Goal: Download file/media

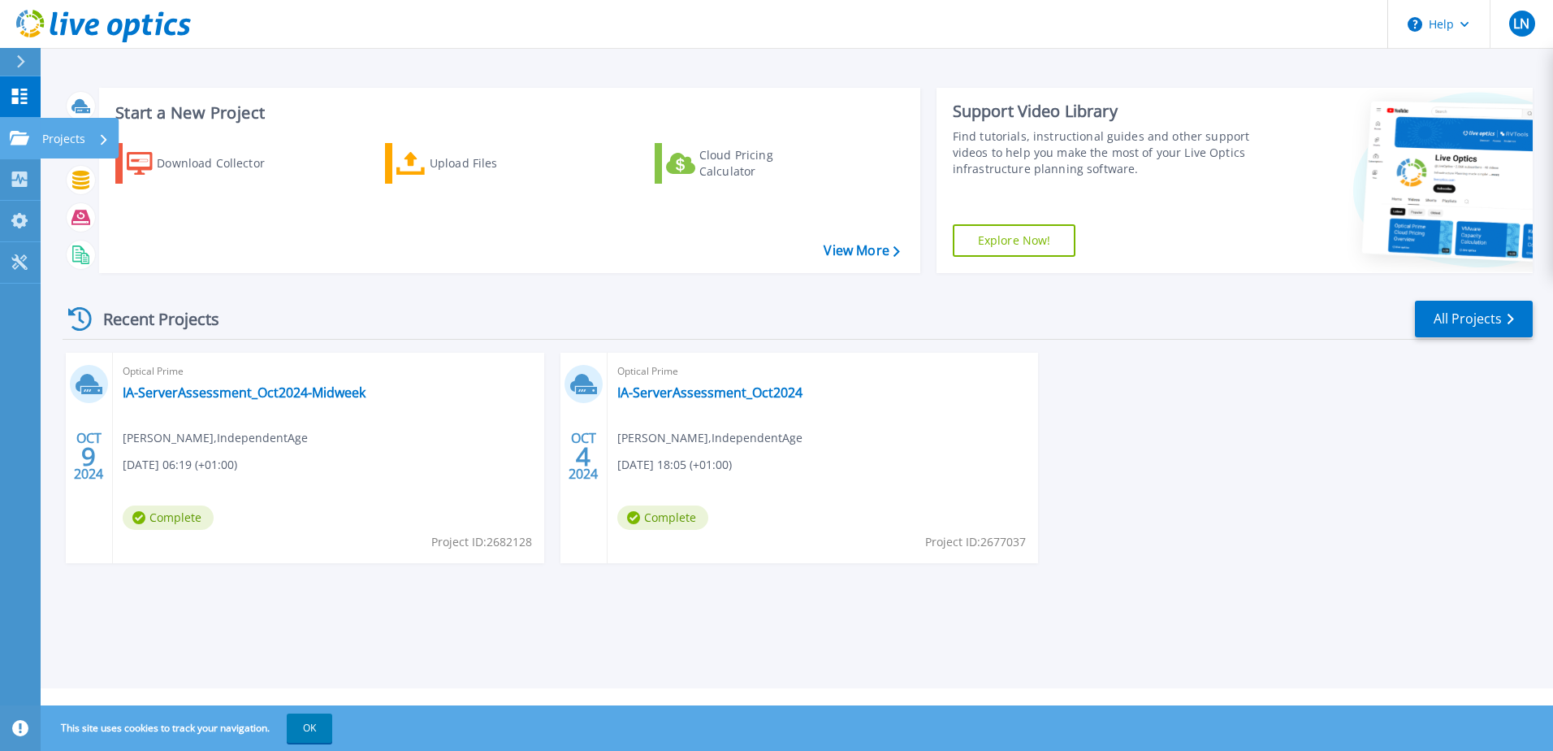
click at [20, 133] on icon at bounding box center [19, 138] width 19 height 14
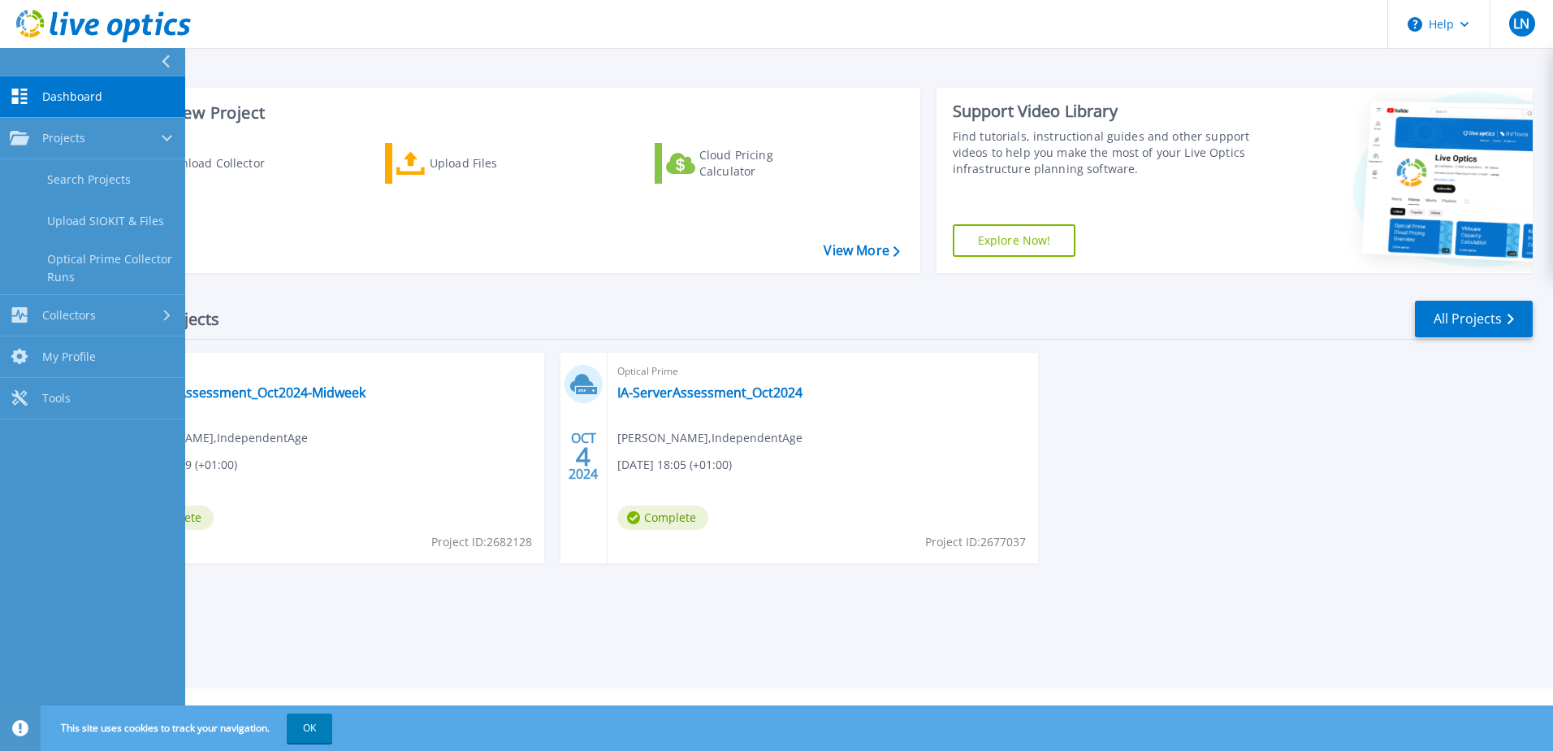
click at [73, 86] on link "Dashboard Dashboard" at bounding box center [92, 96] width 185 height 41
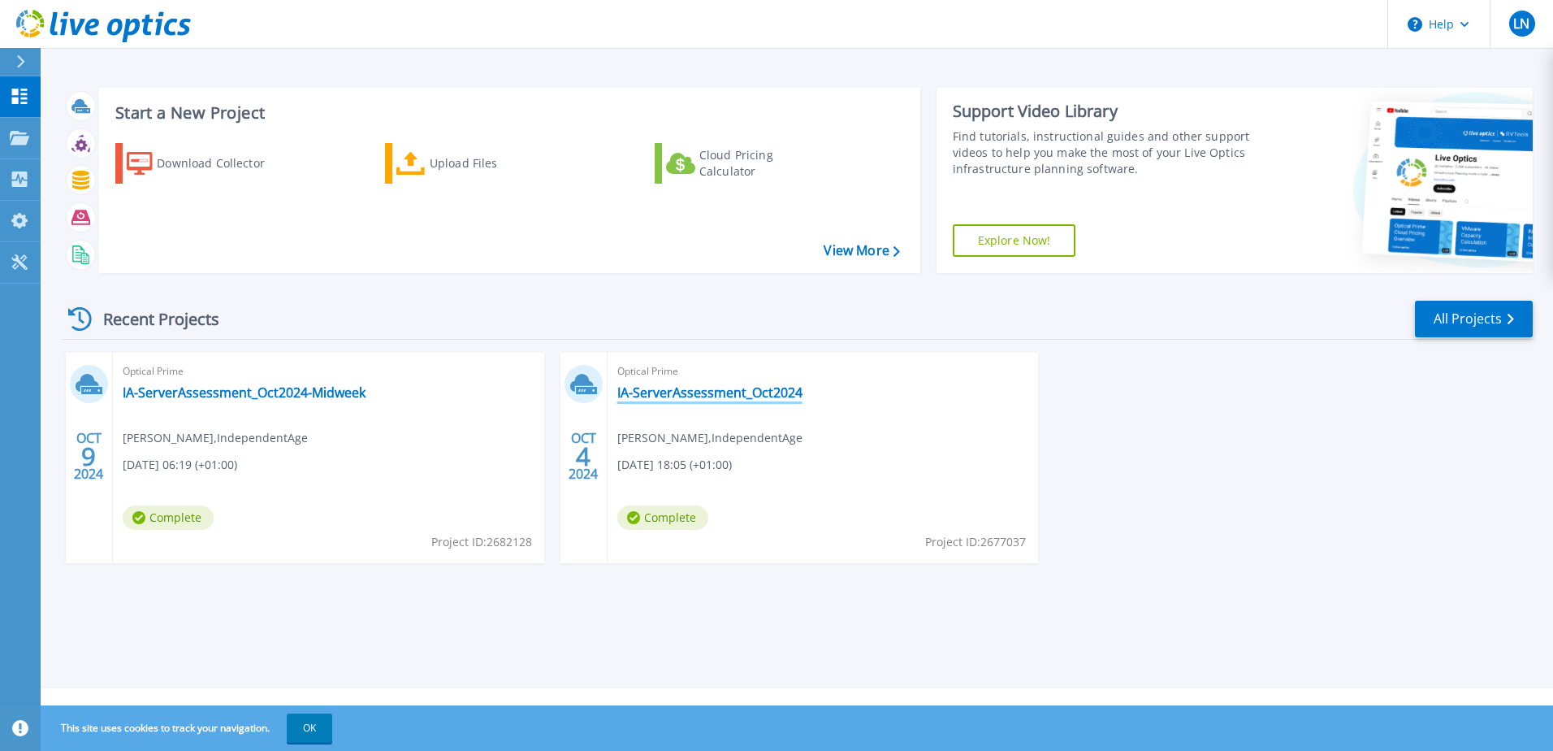
click at [717, 390] on link "IA-ServerAssessment_Oct2024" at bounding box center [709, 392] width 185 height 16
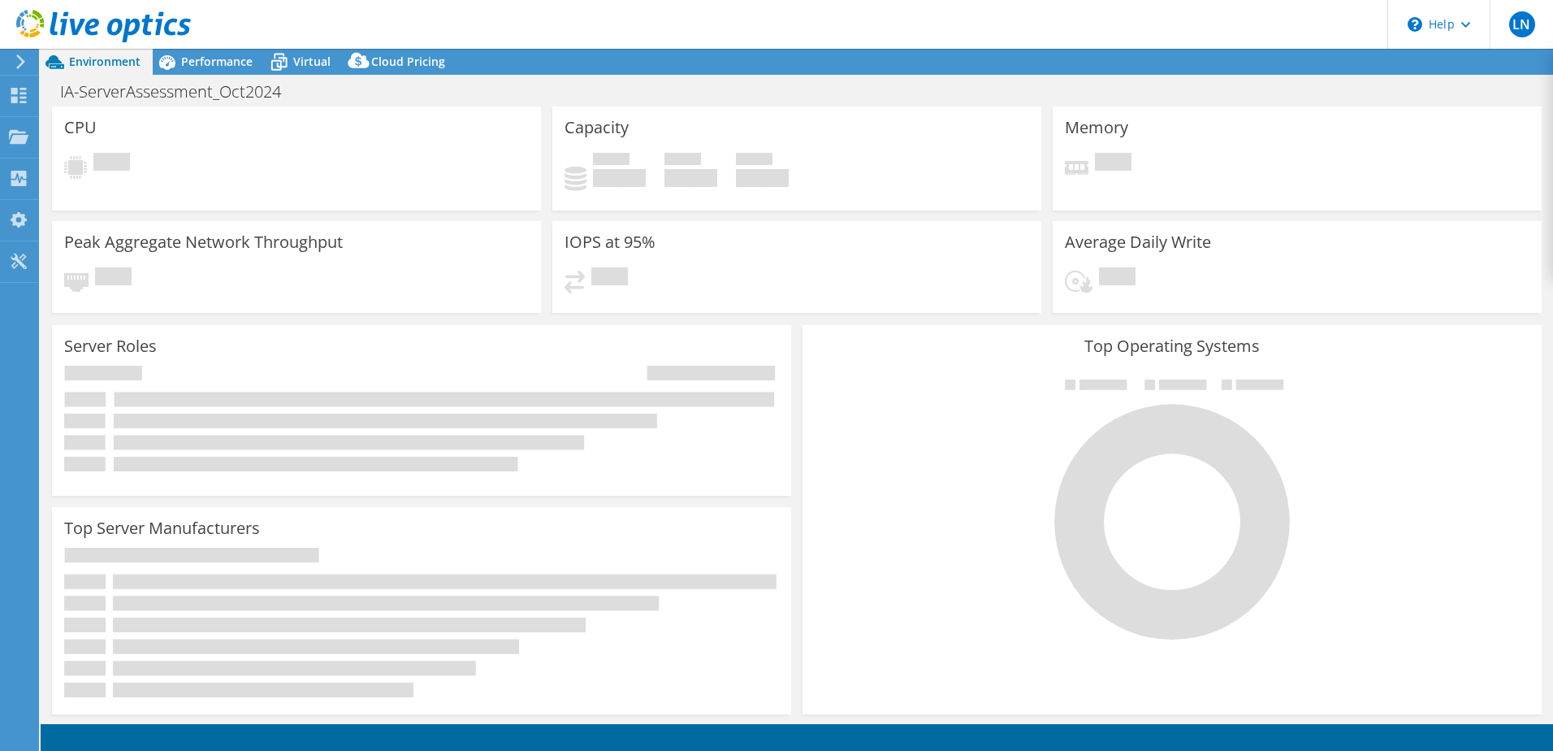
select select "EULondon"
select select "USD"
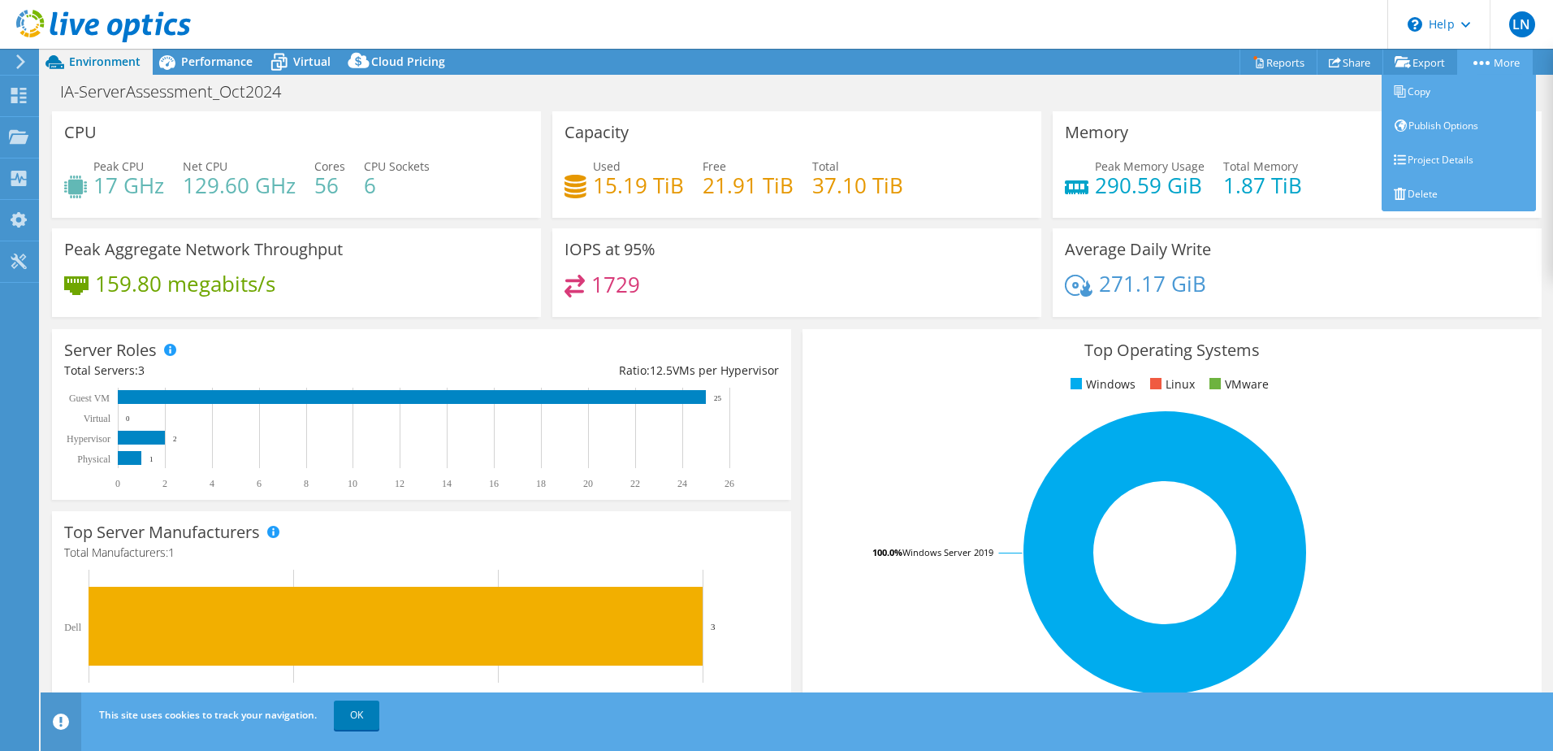
click at [1486, 63] on circle at bounding box center [1488, 63] width 4 height 4
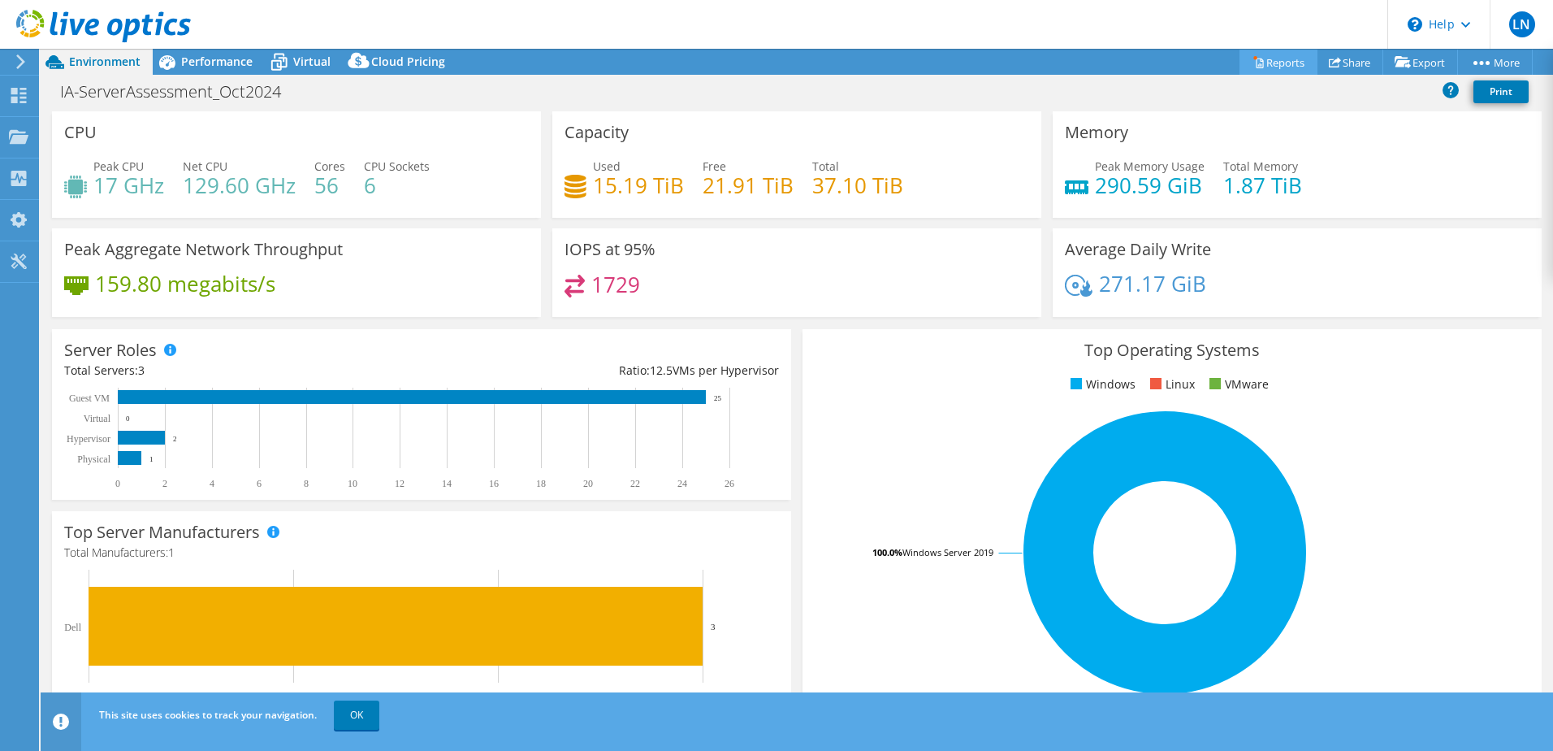
click at [1282, 67] on link "Reports" at bounding box center [1279, 62] width 78 height 25
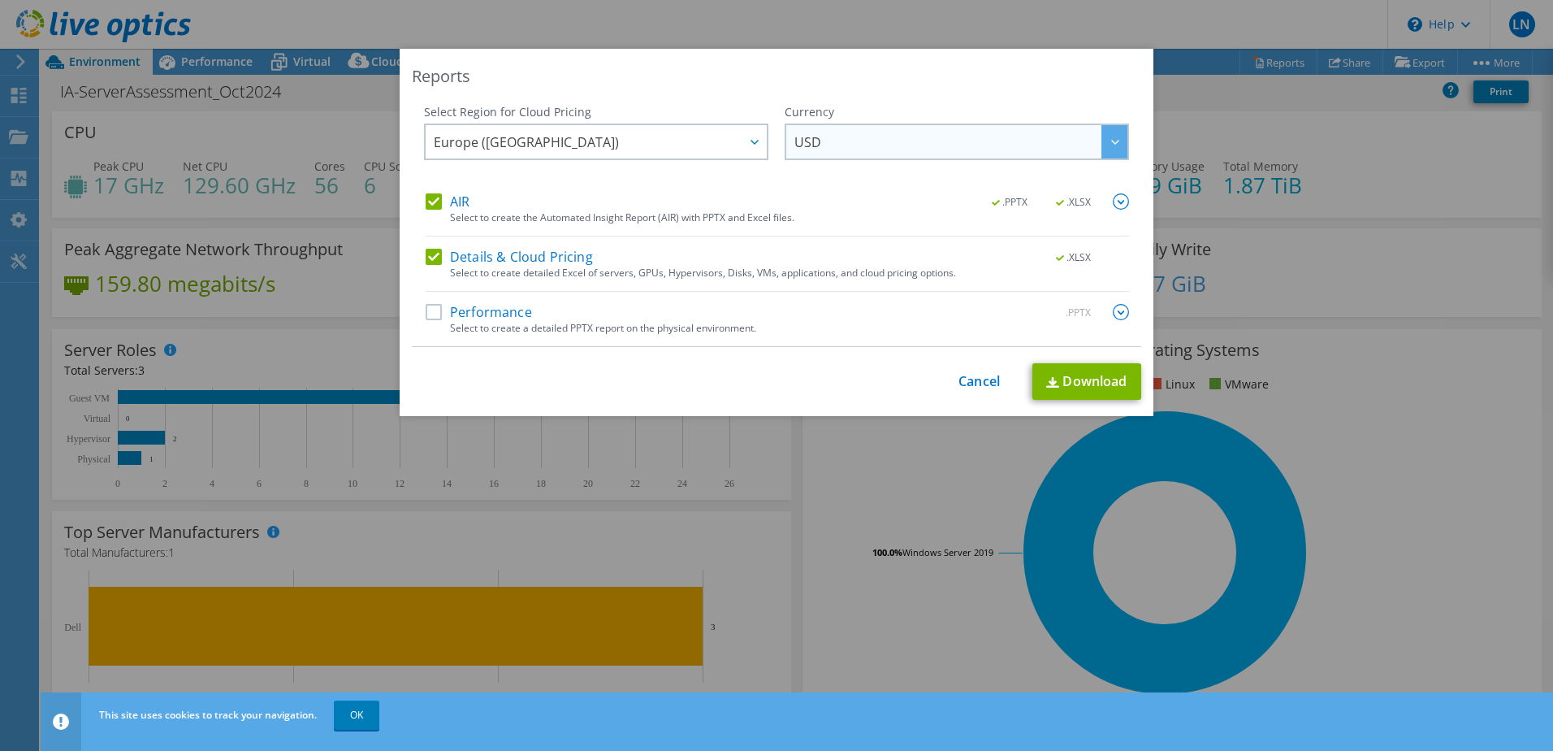
click at [1104, 142] on div at bounding box center [1115, 141] width 26 height 33
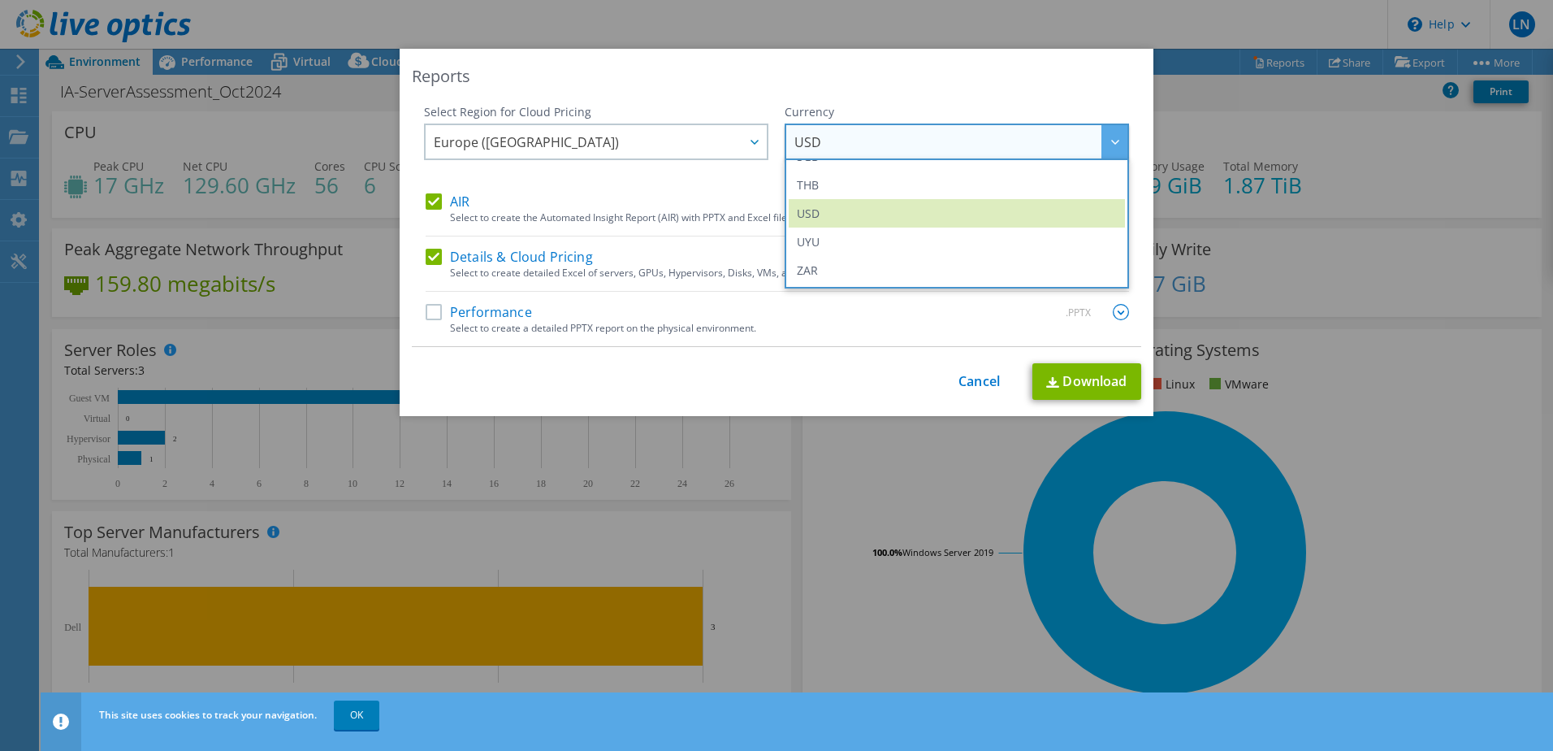
scroll to position [183, 0]
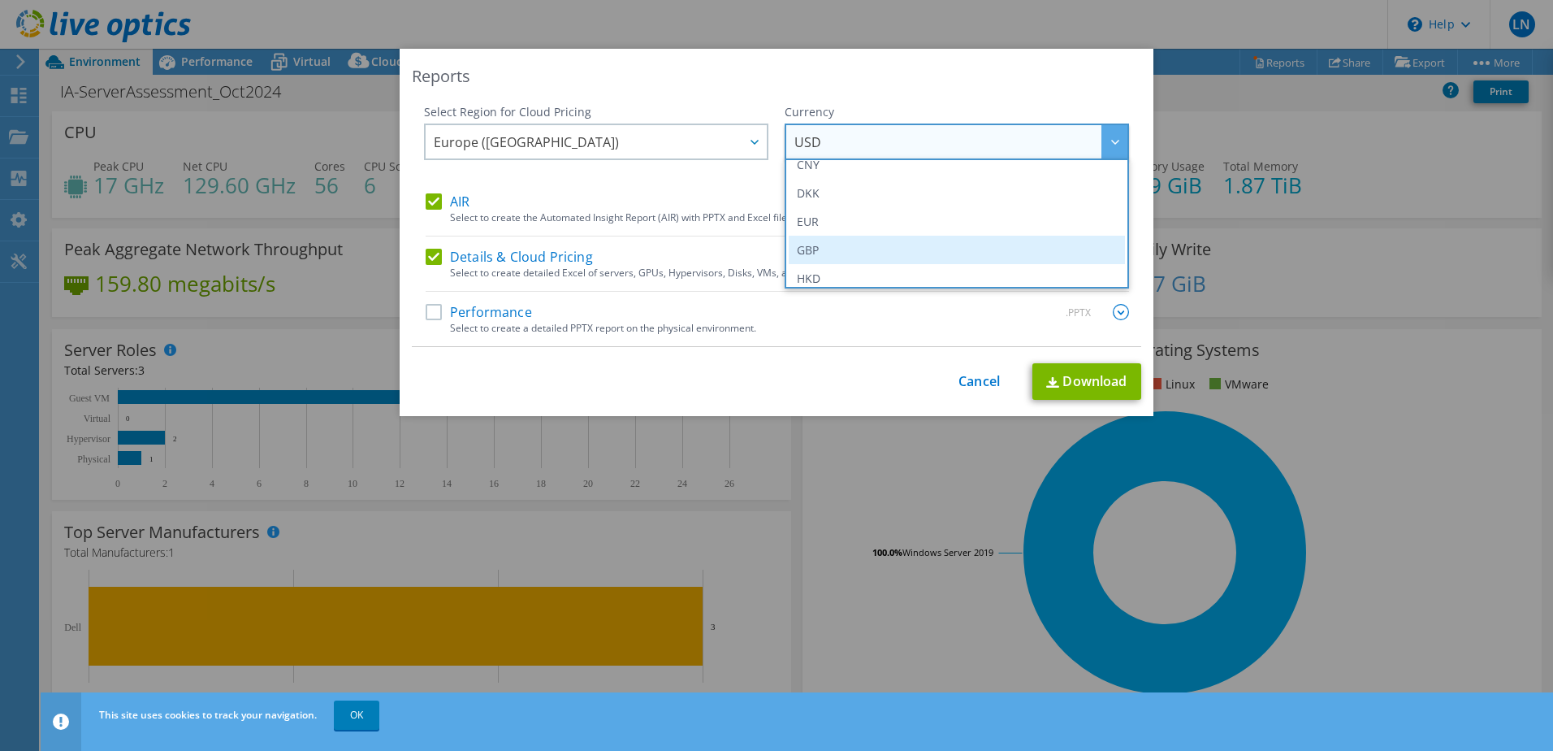
click at [829, 242] on li "GBP" at bounding box center [957, 250] width 336 height 28
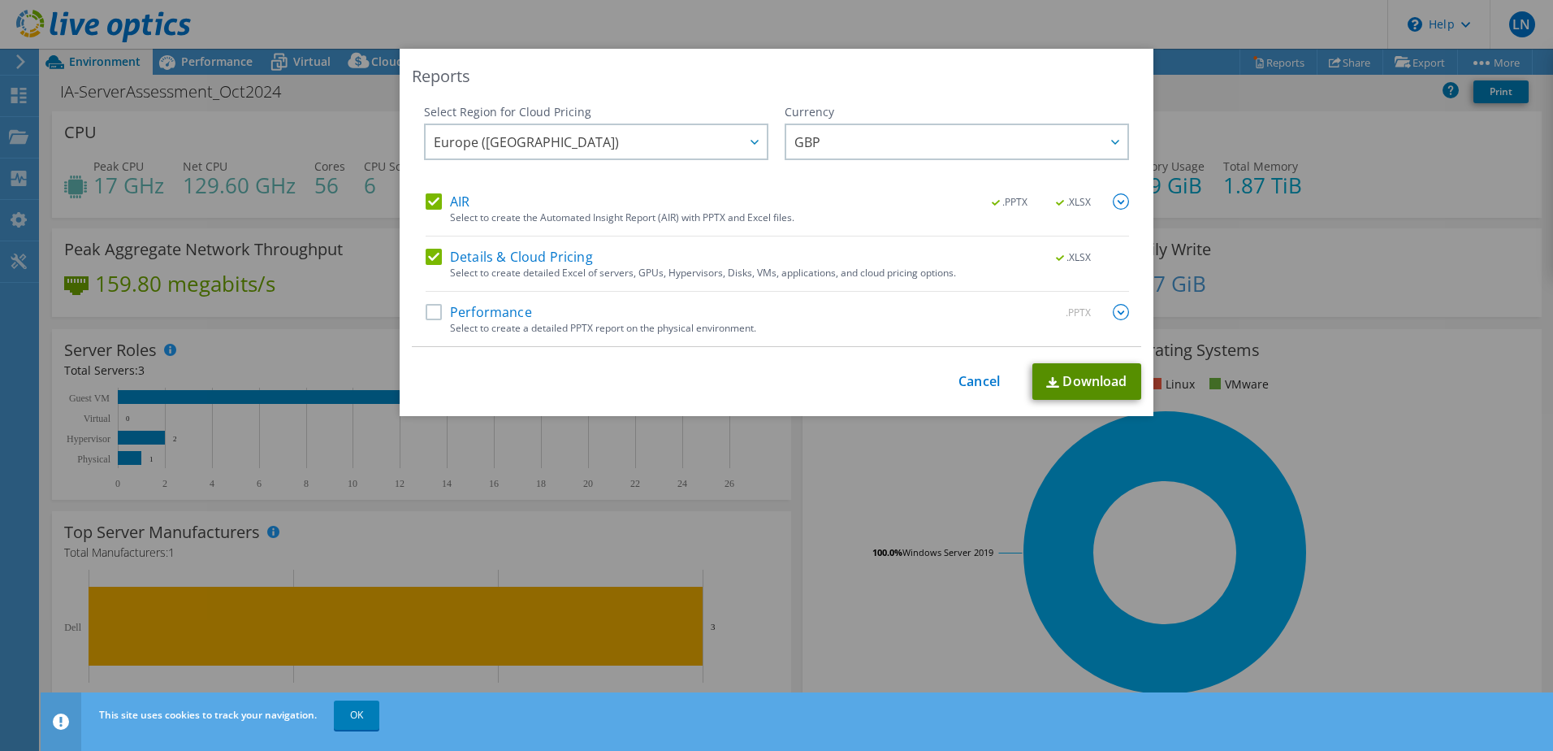
click at [1083, 376] on link "Download" at bounding box center [1087, 381] width 109 height 37
click at [963, 382] on link "Cancel" at bounding box center [979, 381] width 41 height 15
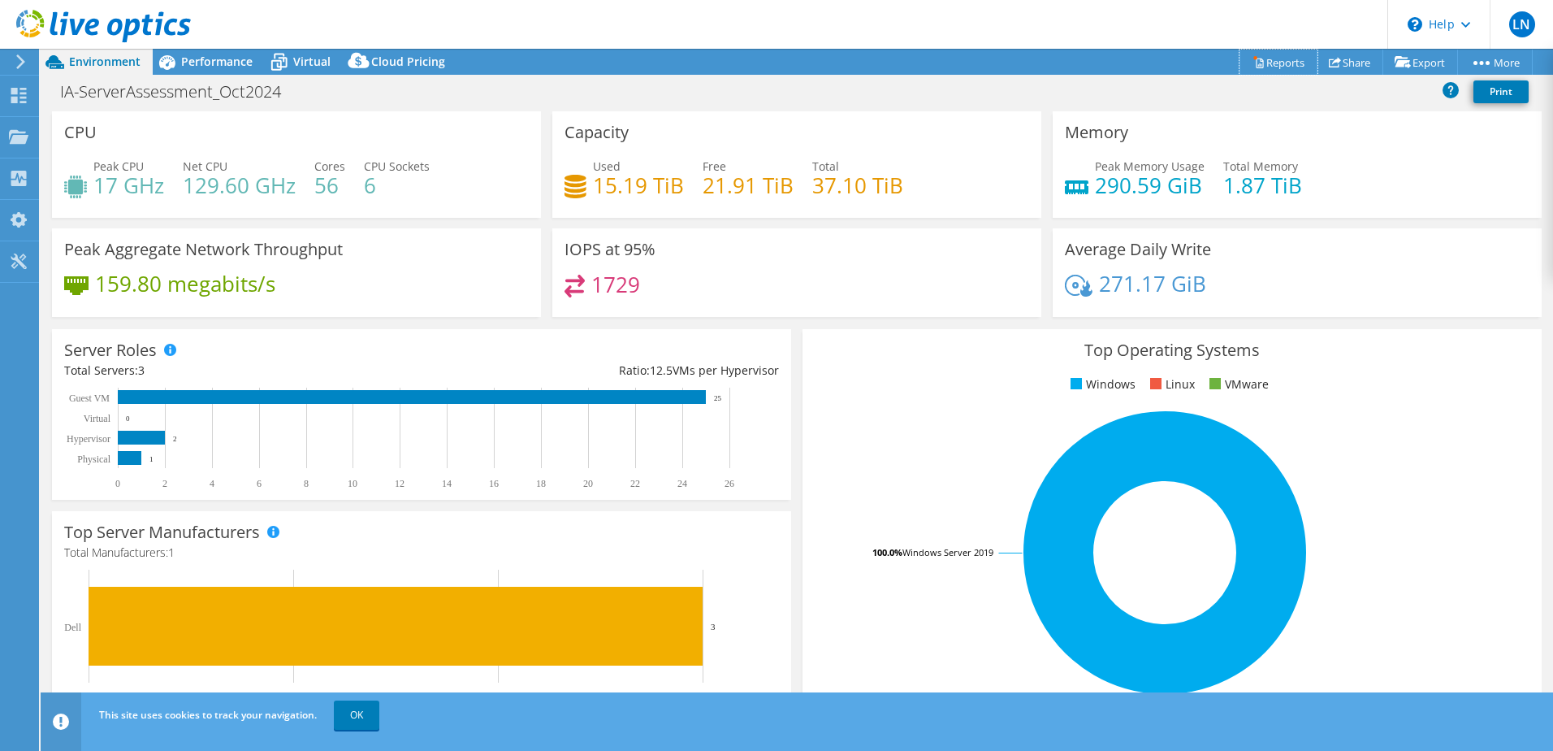
click at [1253, 60] on icon at bounding box center [1259, 62] width 12 height 12
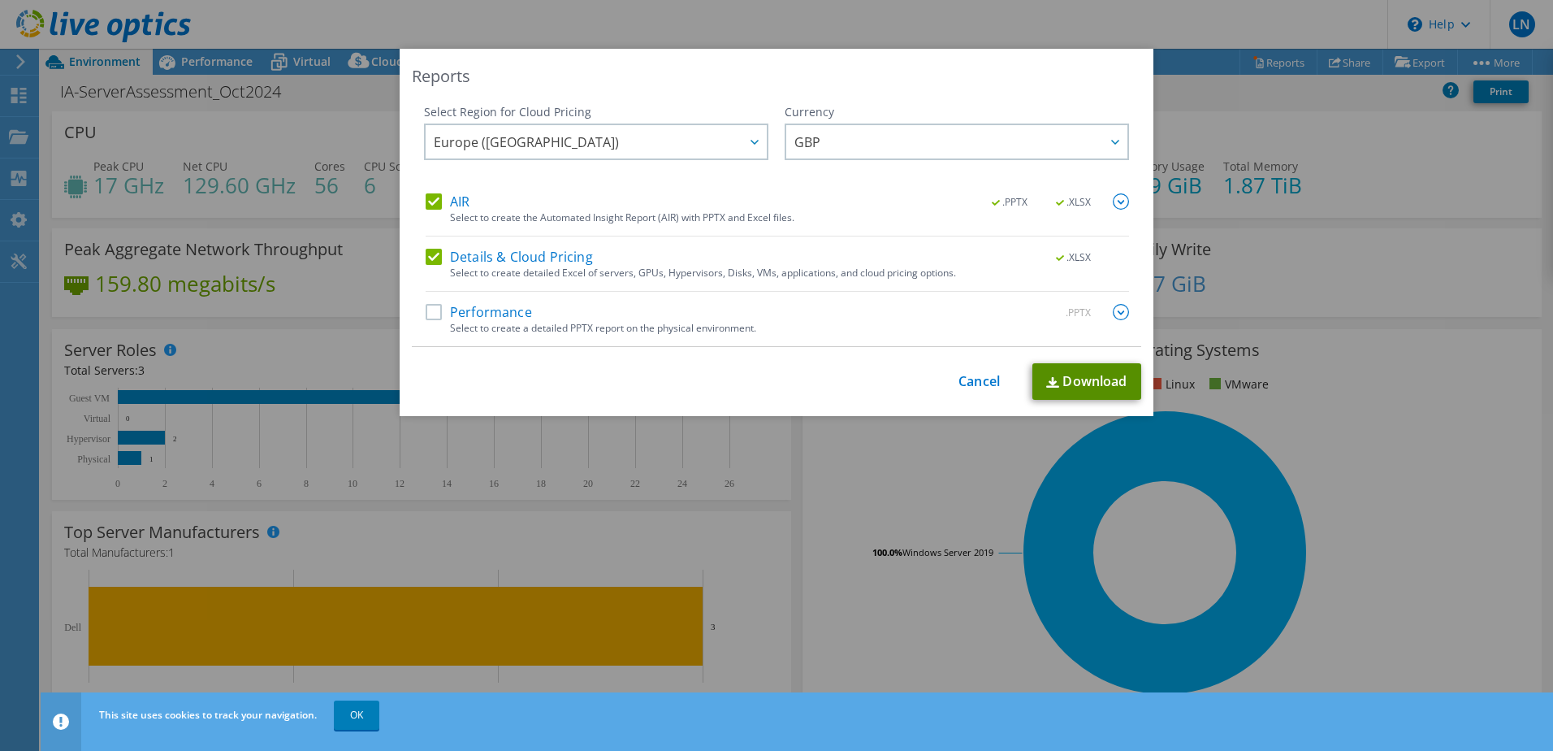
click at [1046, 378] on img at bounding box center [1052, 382] width 13 height 11
drag, startPoint x: 1131, startPoint y: 25, endPoint x: 1105, endPoint y: 34, distance: 27.5
click at [1131, 25] on div "Reports Select Region for Cloud Pricing Asia Pacific (Hong Kong) Asia Pacific (…" at bounding box center [776, 375] width 1553 height 751
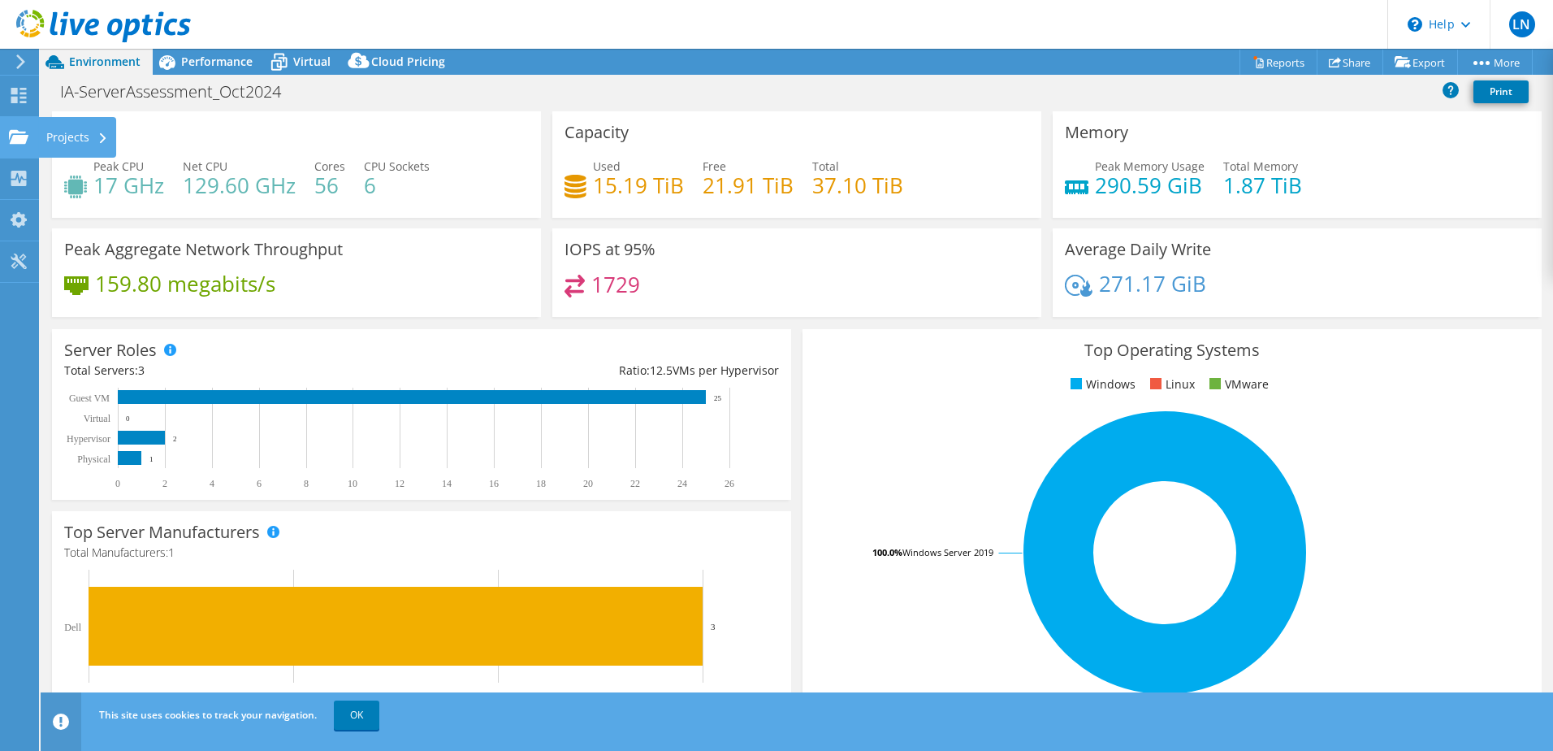
click at [94, 136] on div "Projects" at bounding box center [77, 137] width 78 height 41
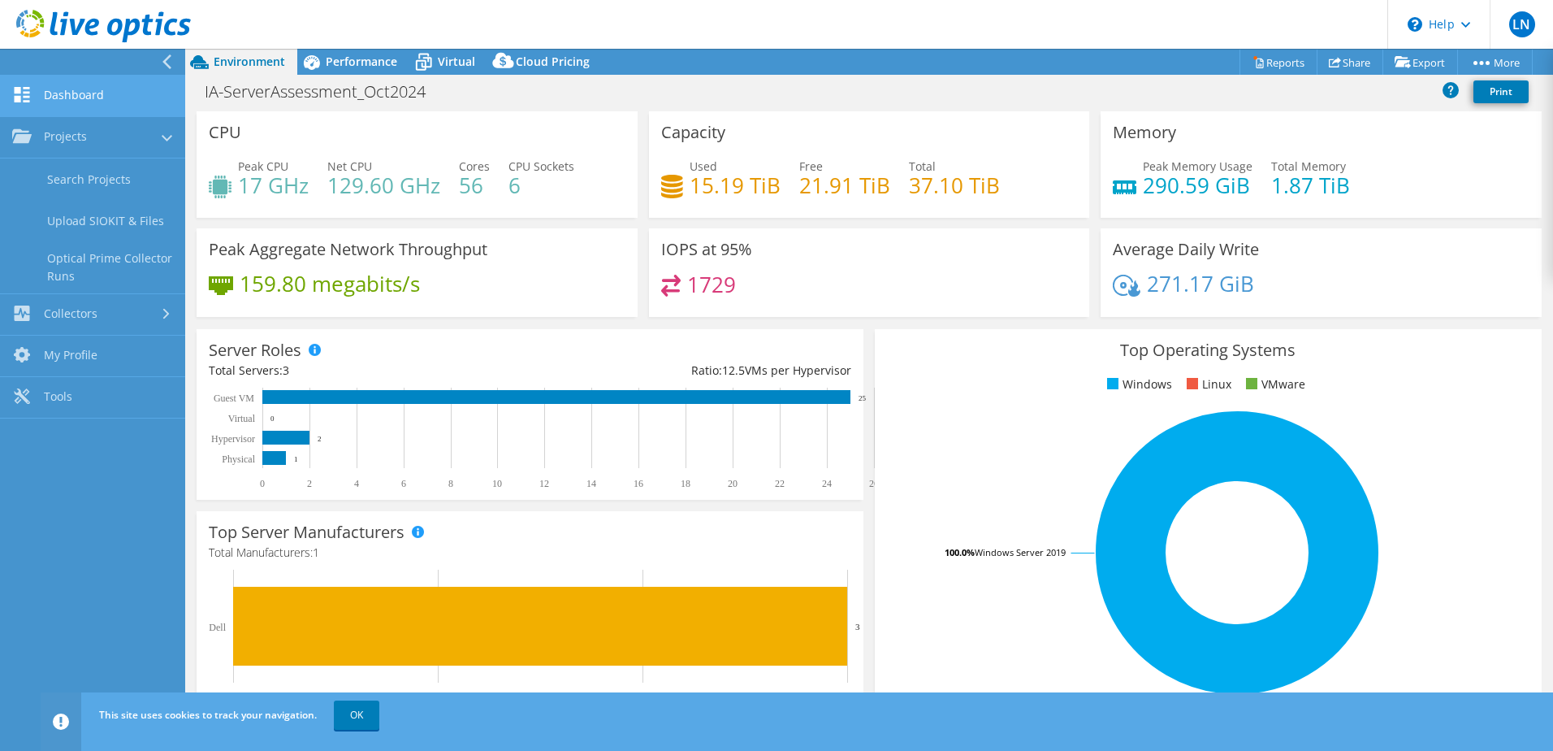
click at [90, 89] on link "Dashboard" at bounding box center [92, 96] width 185 height 41
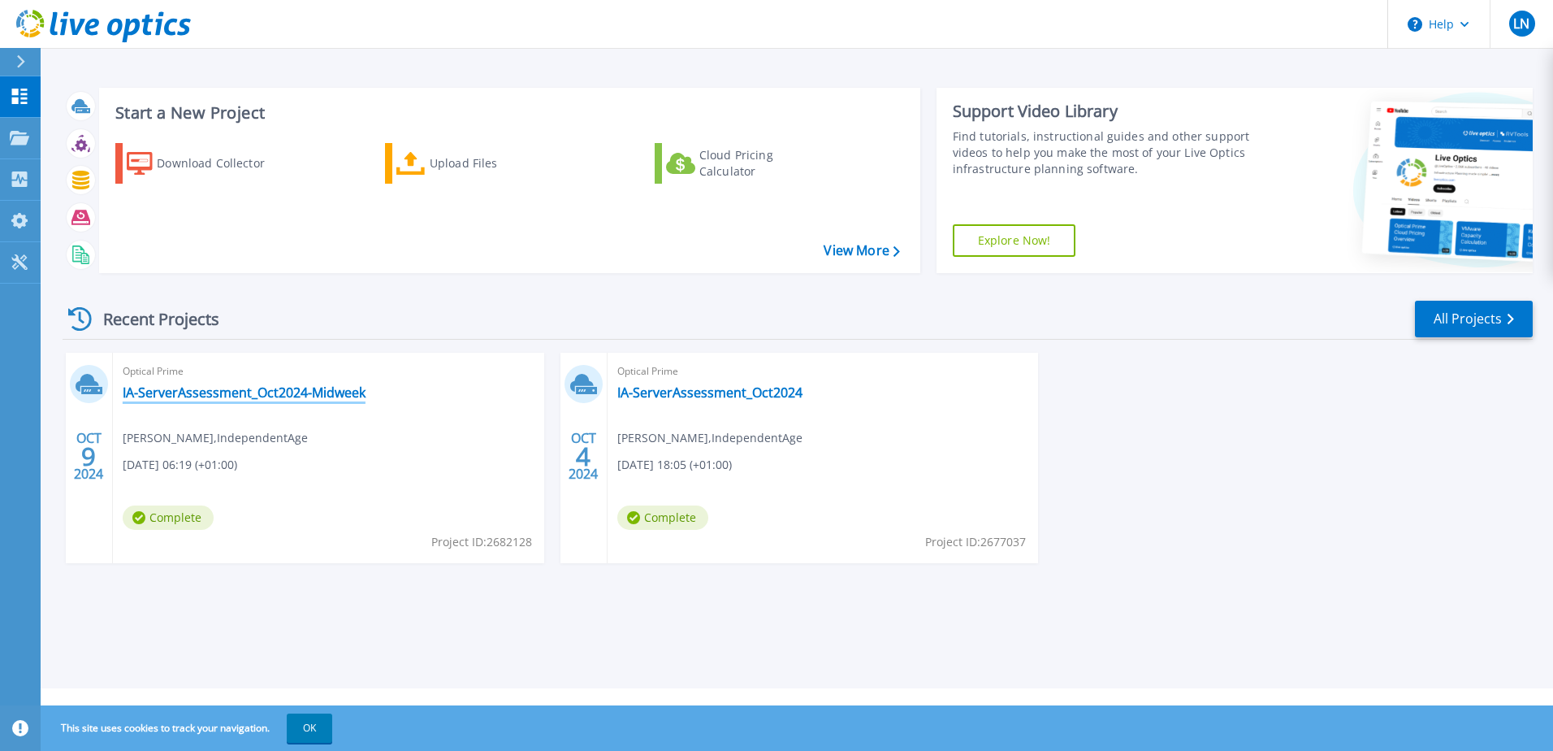
click at [265, 389] on link "IA-ServerAssessment_Oct2024-Midweek" at bounding box center [244, 392] width 243 height 16
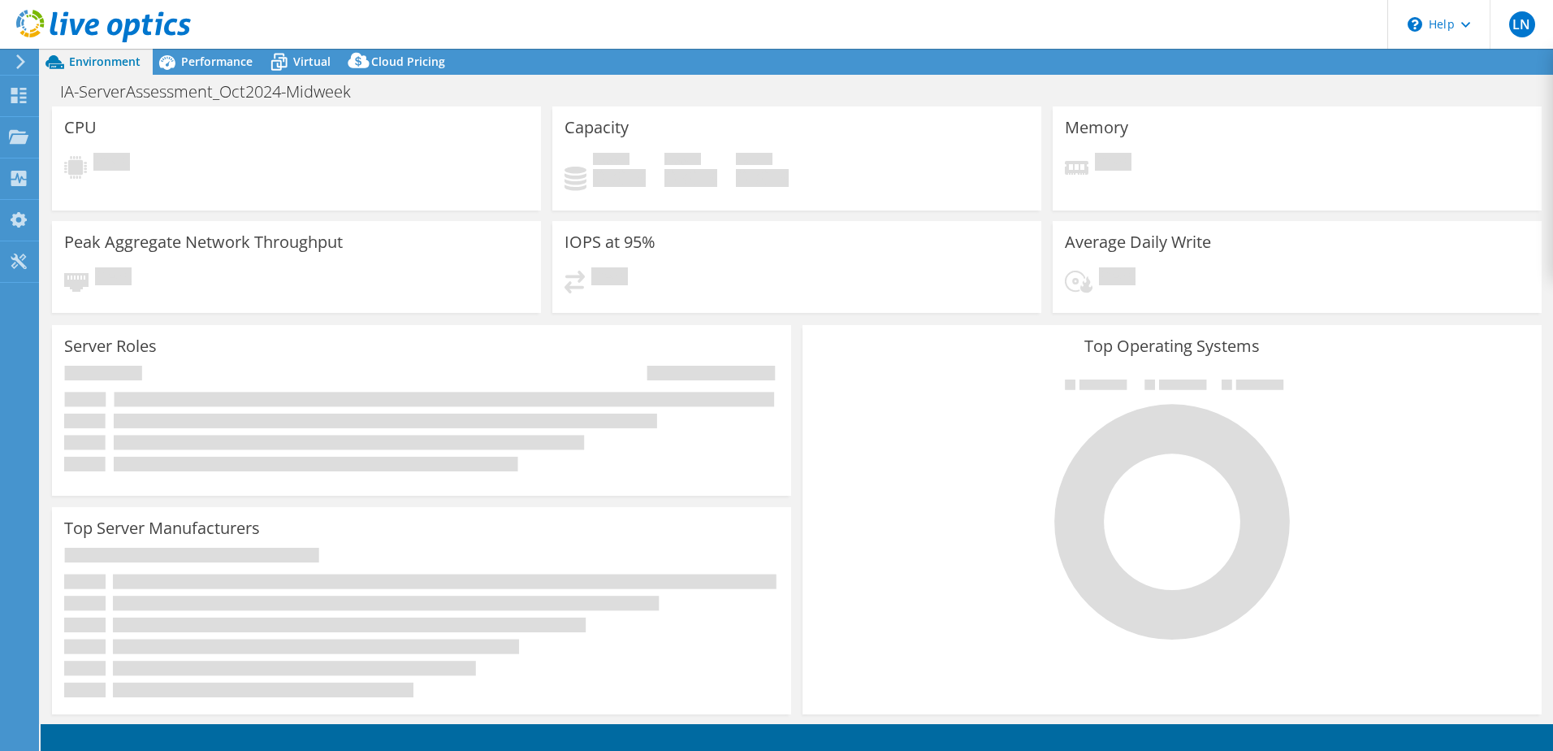
select select "EULondon"
select select "USD"
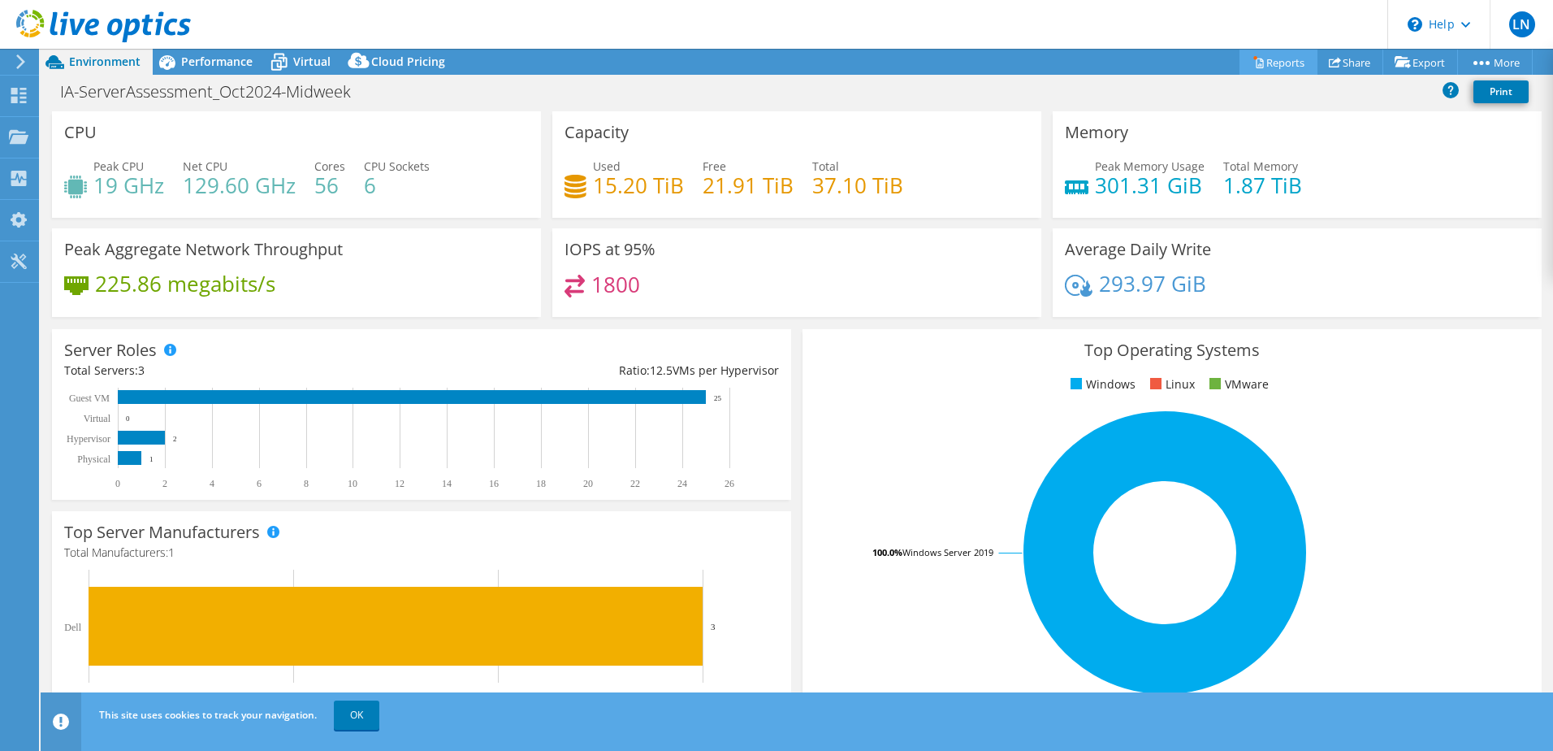
click at [1290, 66] on link "Reports" at bounding box center [1279, 62] width 78 height 25
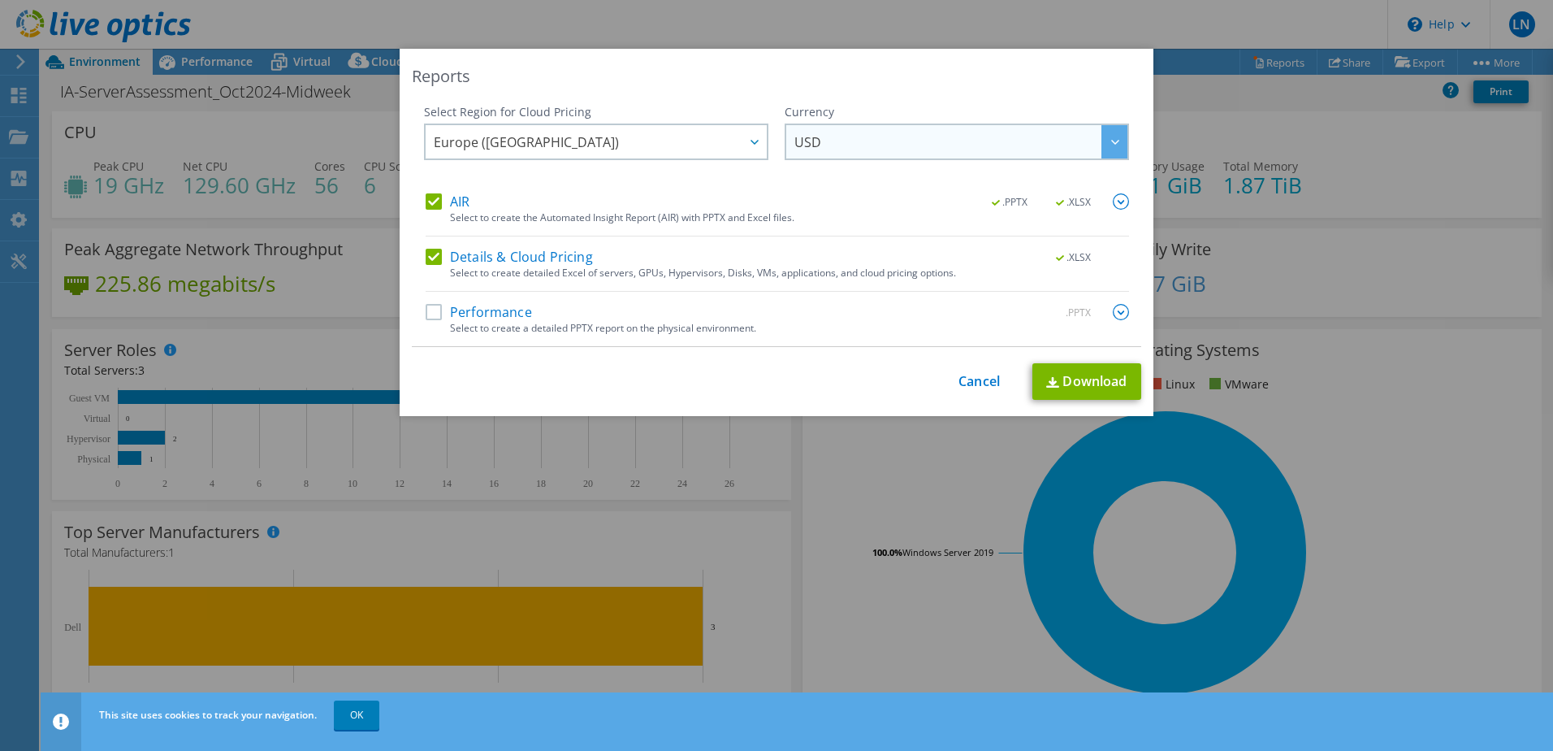
click at [1004, 143] on span "USD" at bounding box center [961, 141] width 333 height 33
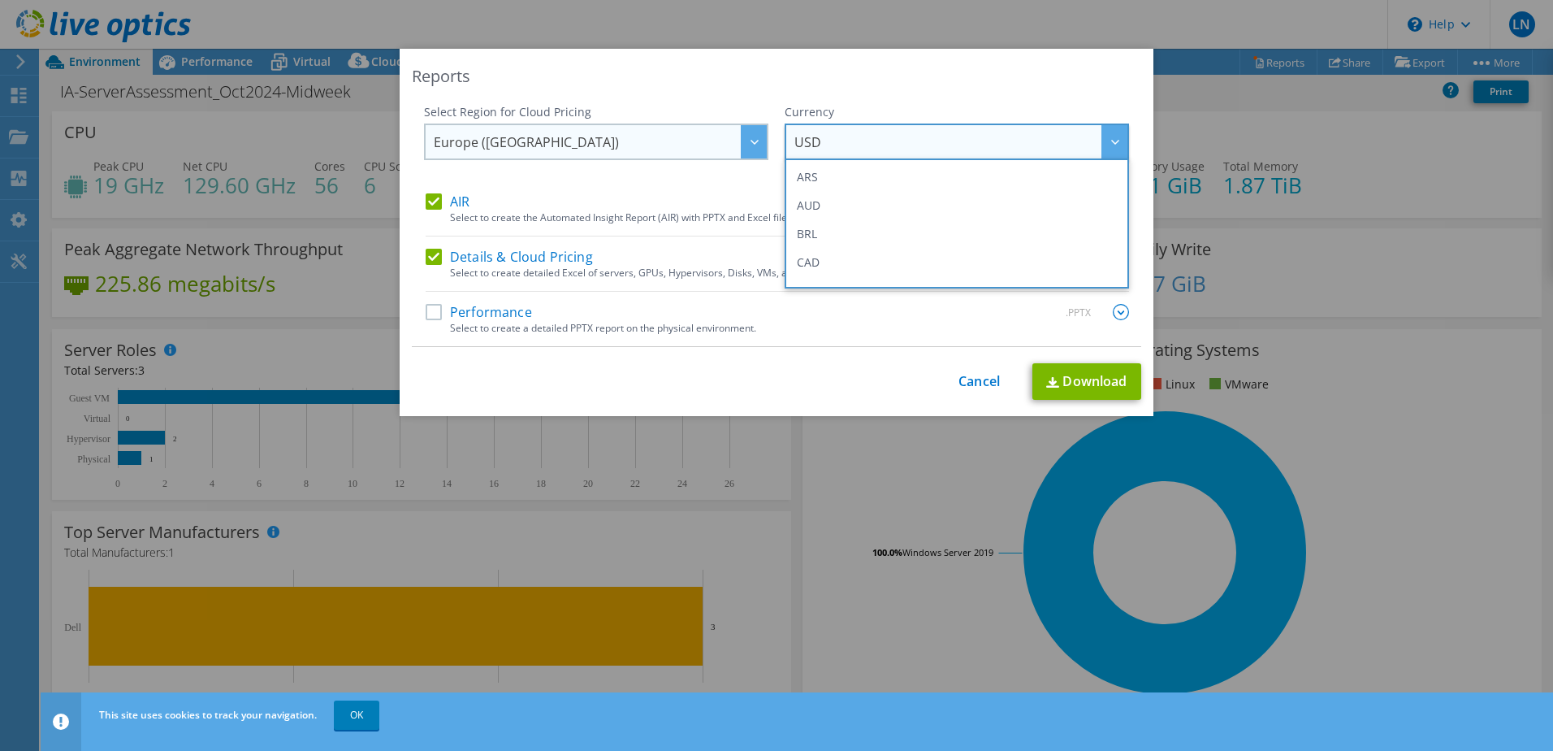
click at [757, 145] on div at bounding box center [754, 141] width 26 height 33
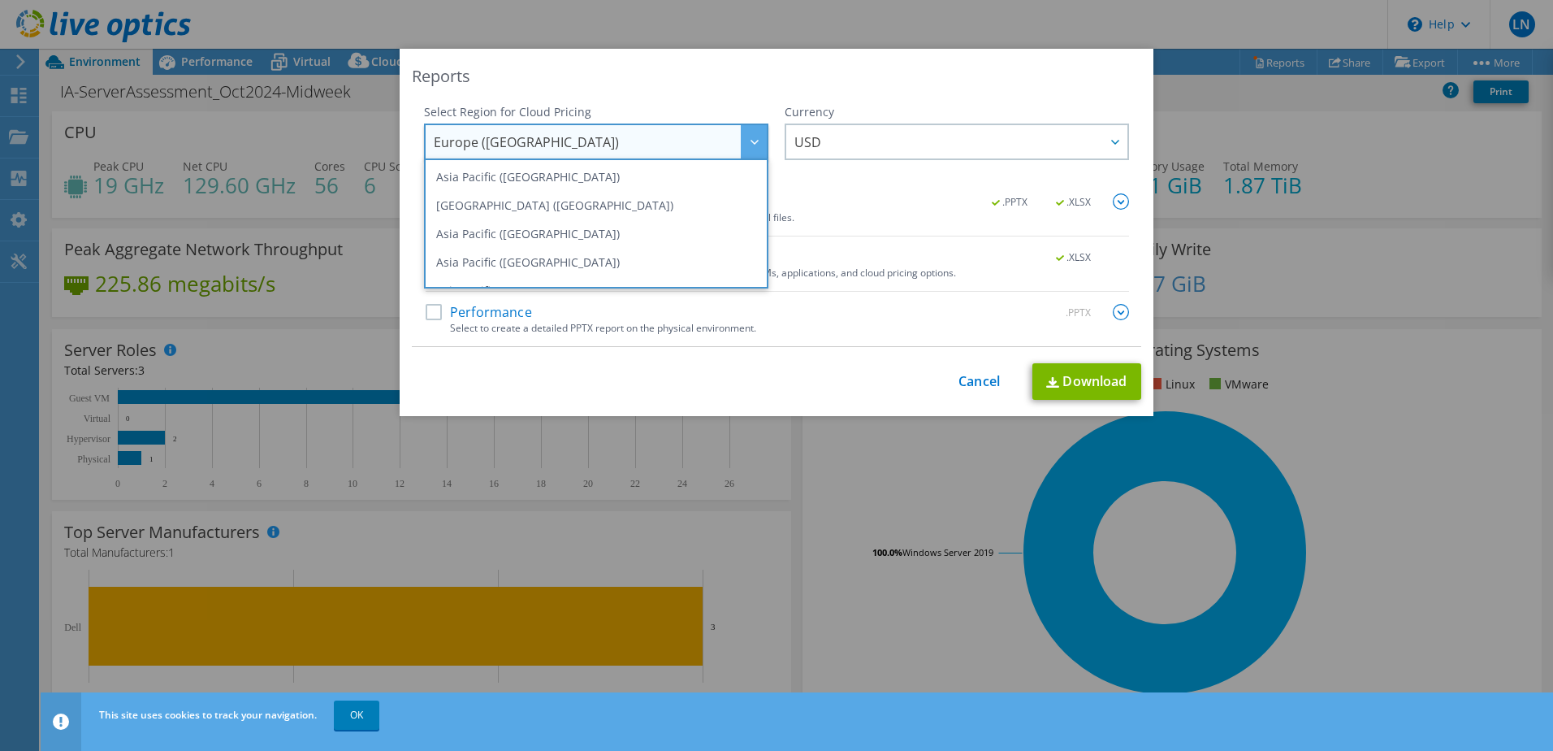
click at [941, 102] on div "Reports Select Region for Cloud Pricing Asia Pacific ([GEOGRAPHIC_DATA]) [GEOGR…" at bounding box center [777, 232] width 754 height 367
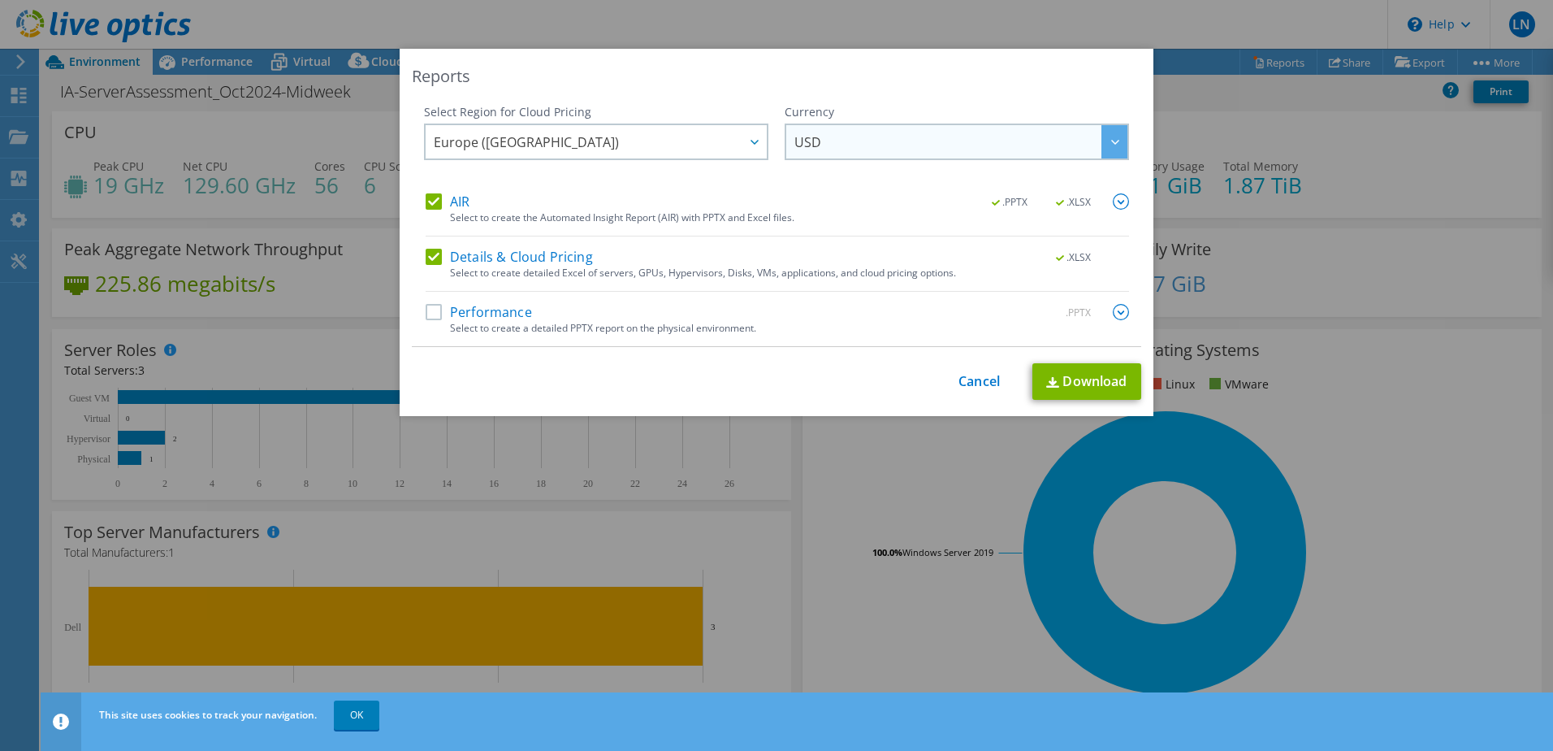
click at [989, 134] on span "USD" at bounding box center [961, 141] width 333 height 33
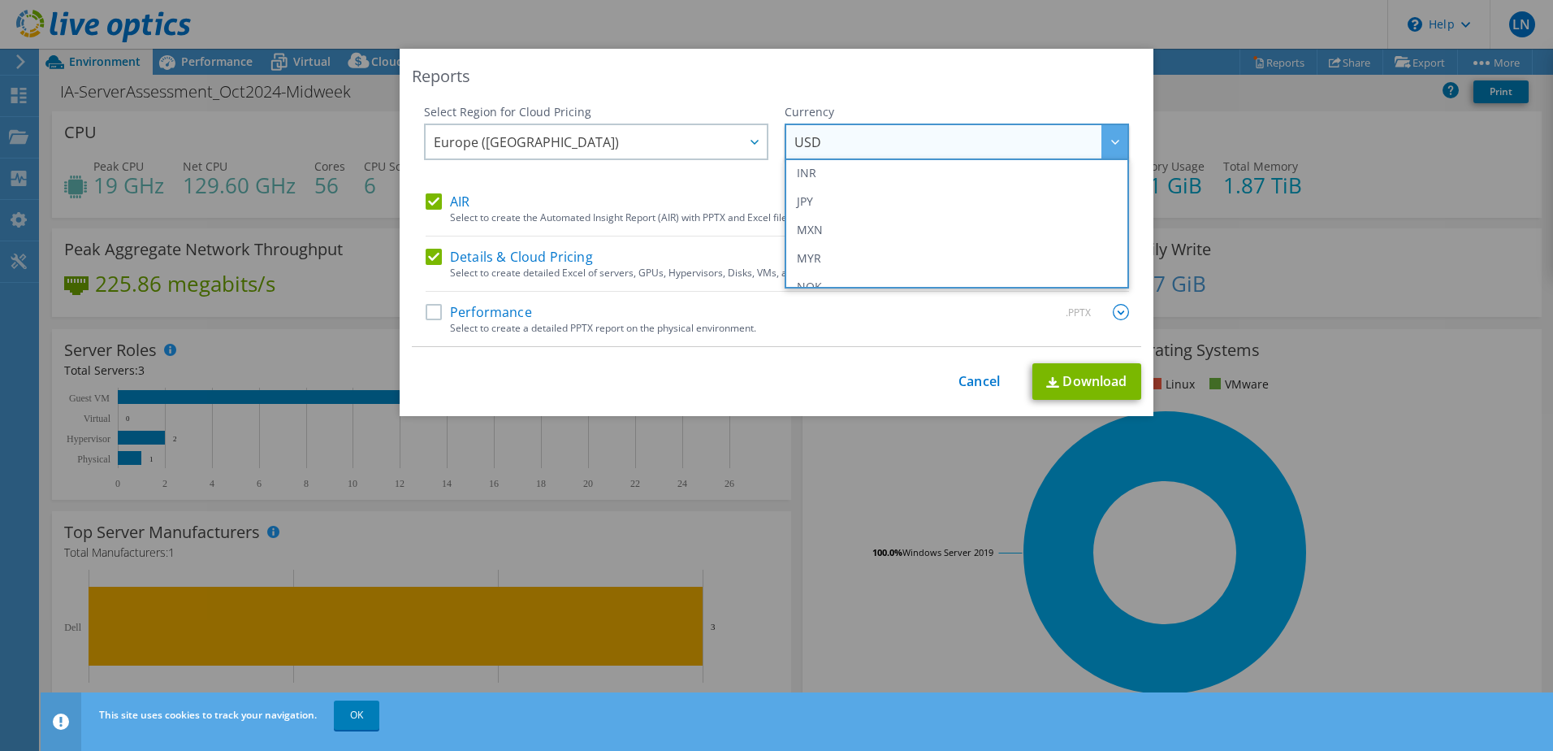
scroll to position [264, 0]
click at [868, 175] on li "GBP" at bounding box center [957, 168] width 336 height 28
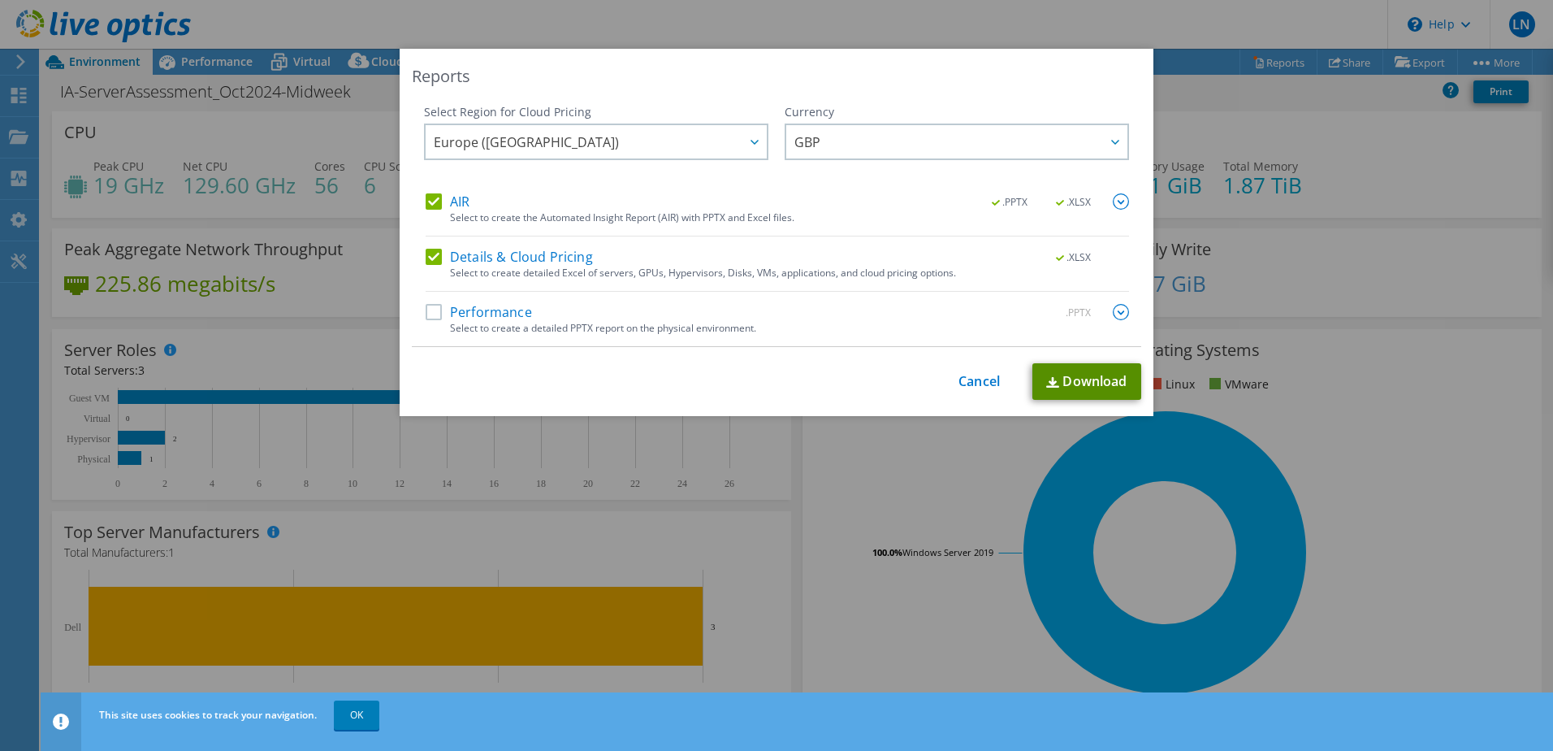
click at [1061, 384] on link "Download" at bounding box center [1087, 381] width 109 height 37
click at [975, 385] on link "Cancel" at bounding box center [979, 381] width 41 height 15
